Goal: Check status: Check status

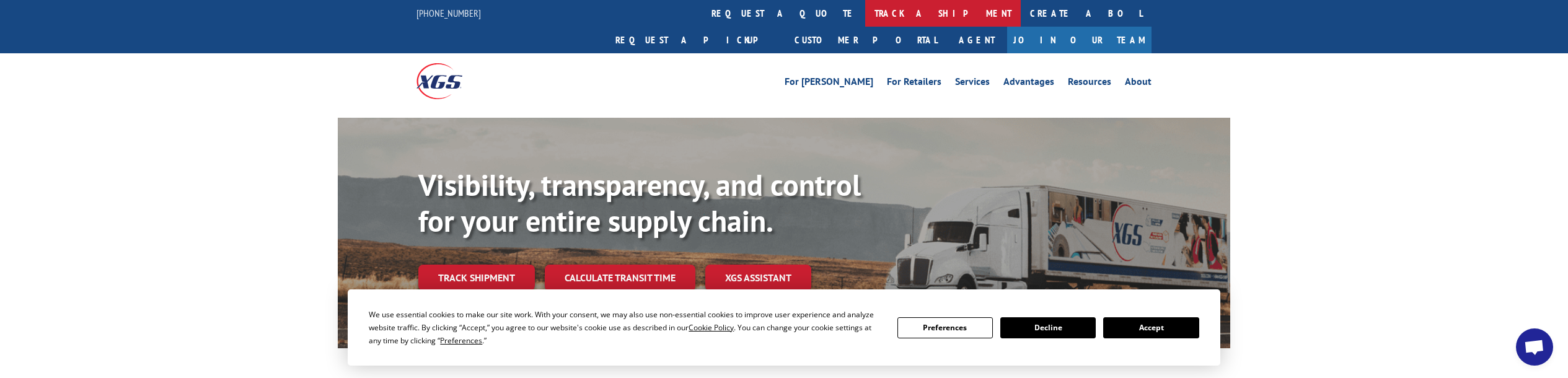
click at [865, 10] on link "track a shipment" at bounding box center [943, 13] width 155 height 26
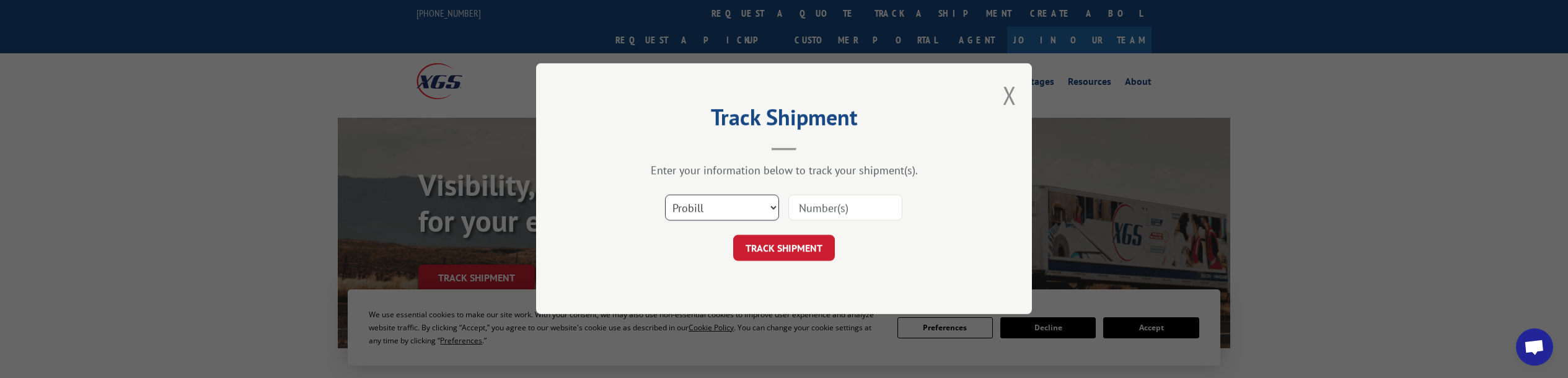
click at [767, 201] on select "Select category... Probill BOL PO" at bounding box center [722, 208] width 114 height 26
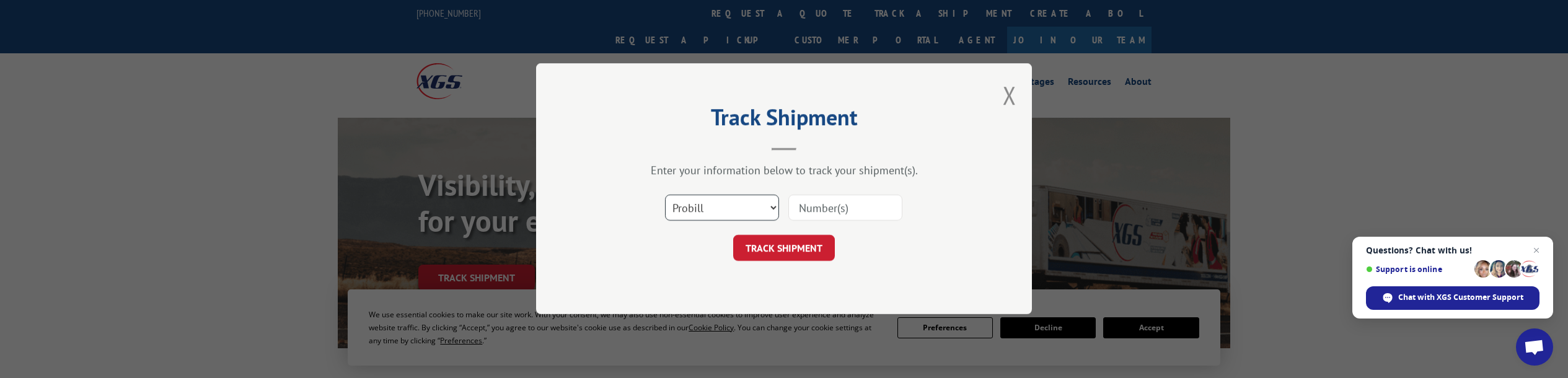
select select "bol"
click at [665, 195] on select "Select category... Probill BOL PO" at bounding box center [722, 208] width 114 height 26
click at [831, 214] on input at bounding box center [845, 208] width 114 height 26
paste input "CP-030512.A"
type input "CP-030512.A"
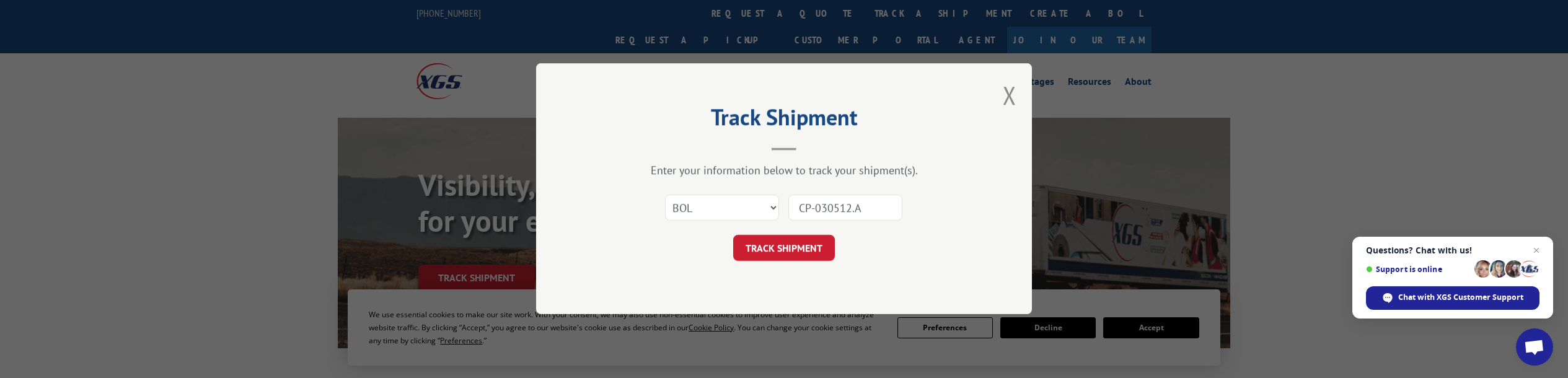
click at [812, 250] on button "TRACK SHIPMENT" at bounding box center [783, 248] width 101 height 26
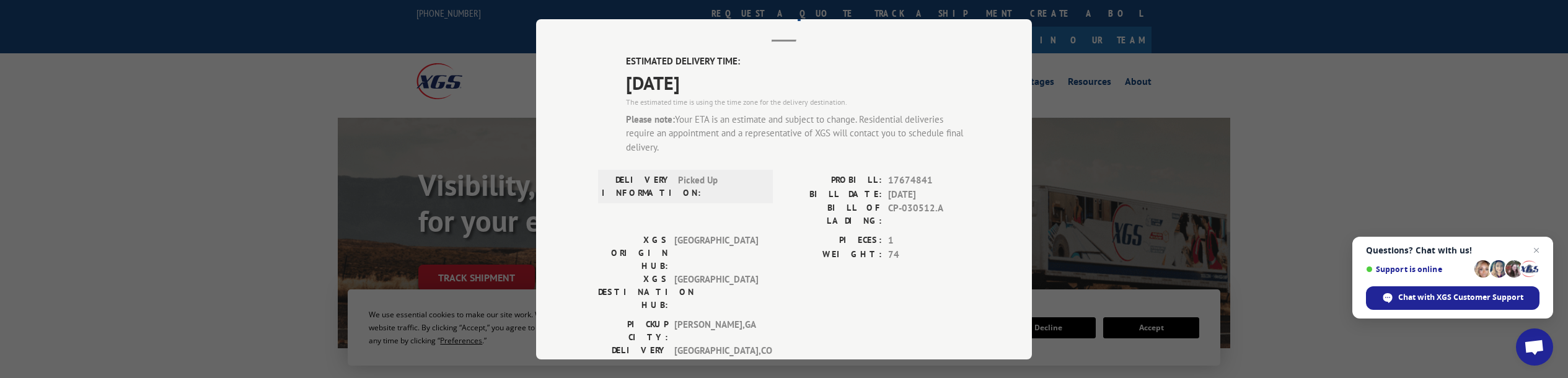
scroll to position [63, 0]
drag, startPoint x: 922, startPoint y: 177, endPoint x: 909, endPoint y: 175, distance: 13.2
click at [920, 177] on span "17674841" at bounding box center [929, 183] width 82 height 15
click at [909, 175] on span "17674841" at bounding box center [929, 183] width 82 height 15
click at [908, 175] on span "17674841" at bounding box center [929, 183] width 82 height 15
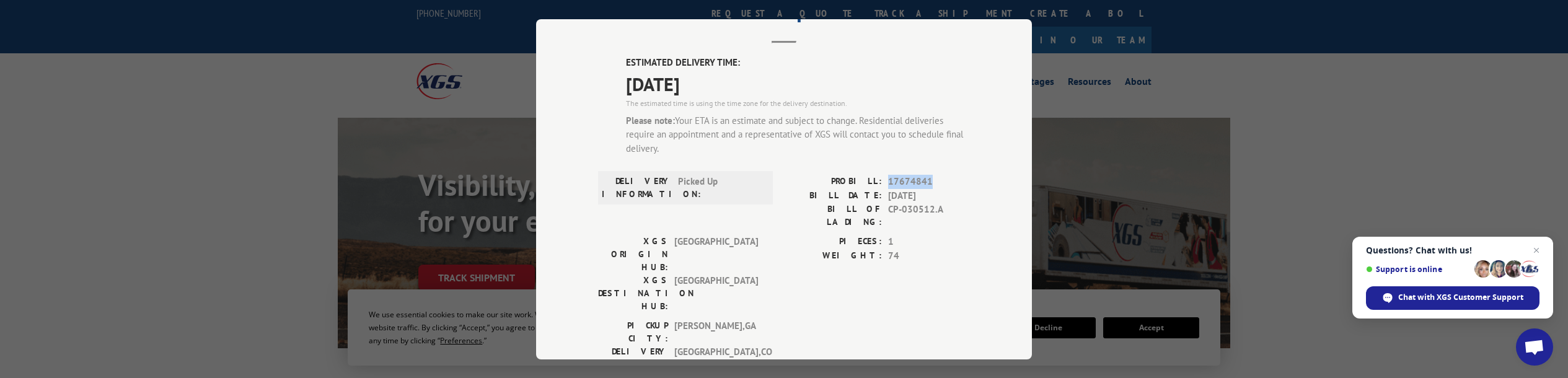
copy span "17674841"
